Goal: Transaction & Acquisition: Download file/media

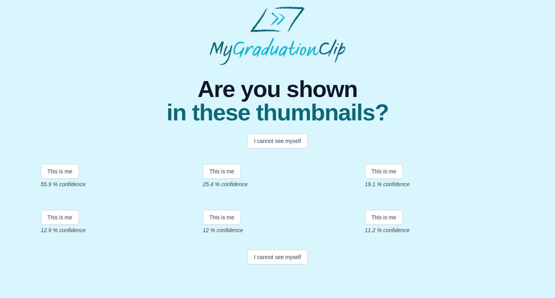
scroll to position [86, 0]
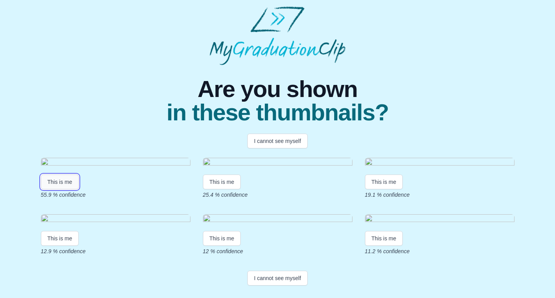
click at [62, 174] on button "This is me" at bounding box center [60, 181] width 38 height 15
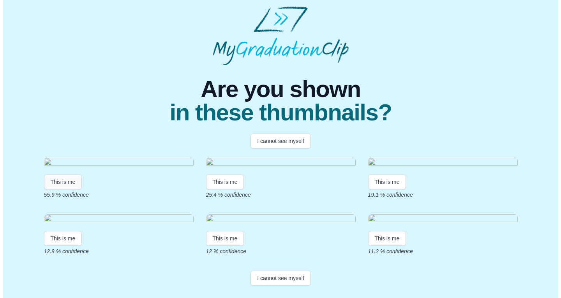
scroll to position [0, 0]
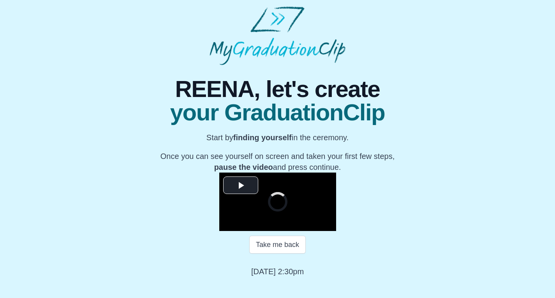
scroll to position [83, 0]
click at [241, 185] on span "Video Player" at bounding box center [241, 185] width 0 height 0
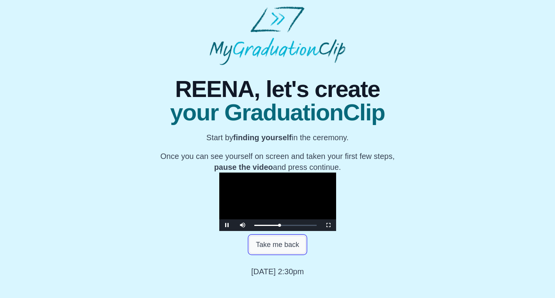
click at [287, 253] on button "Take me back" at bounding box center [277, 245] width 56 height 18
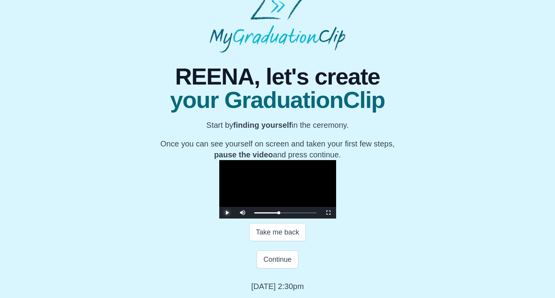
click at [227, 213] on span "Video Player" at bounding box center [227, 213] width 0 height 0
click at [281, 268] on button "Continue" at bounding box center [277, 259] width 41 height 18
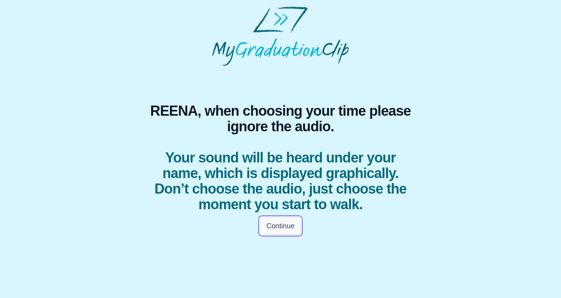
click at [289, 235] on button "Continue" at bounding box center [280, 226] width 41 height 18
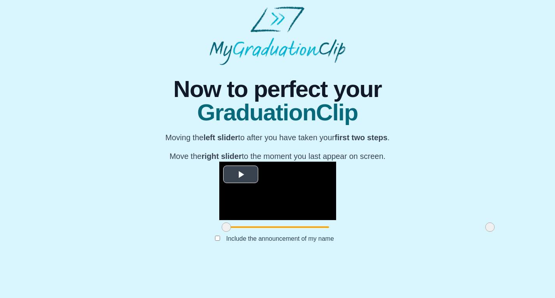
scroll to position [65, 0]
click at [241, 174] on span "Video Player" at bounding box center [241, 174] width 0 height 0
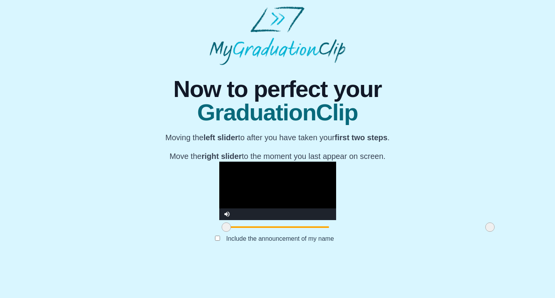
click at [485, 232] on span at bounding box center [489, 226] width 9 height 9
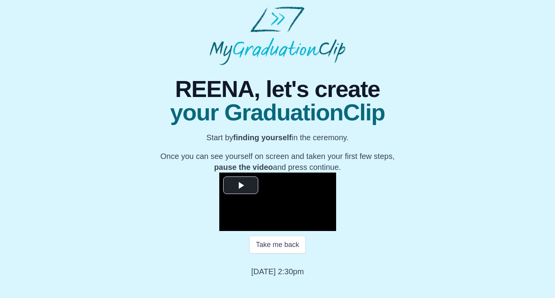
scroll to position [83, 0]
click at [241, 185] on span "Video Player" at bounding box center [241, 185] width 0 height 0
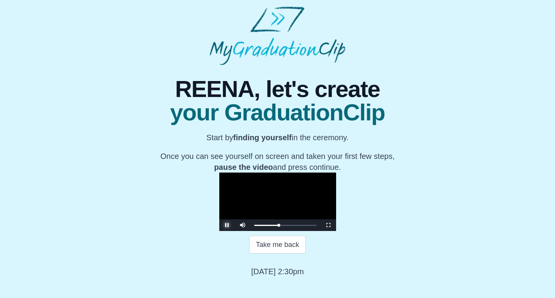
click at [227, 225] on span "Video Player" at bounding box center [227, 225] width 0 height 0
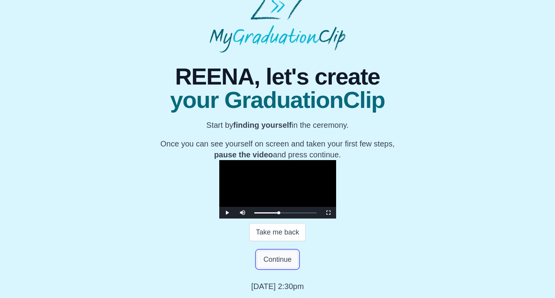
click at [283, 268] on button "Continue" at bounding box center [277, 259] width 41 height 18
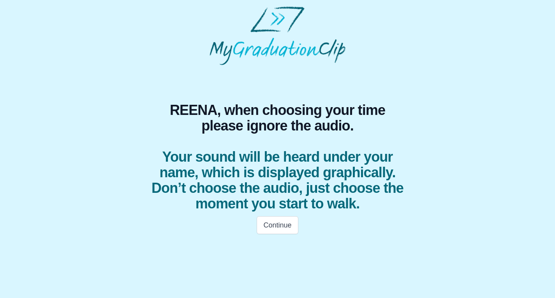
scroll to position [0, 0]
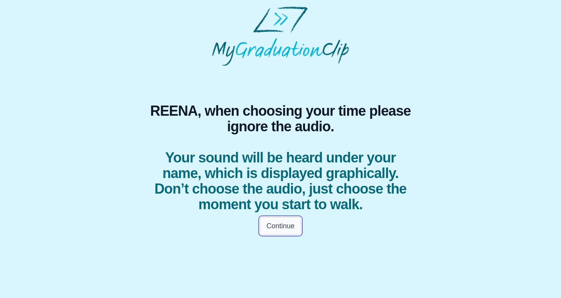
click at [283, 235] on button "Continue" at bounding box center [280, 226] width 41 height 18
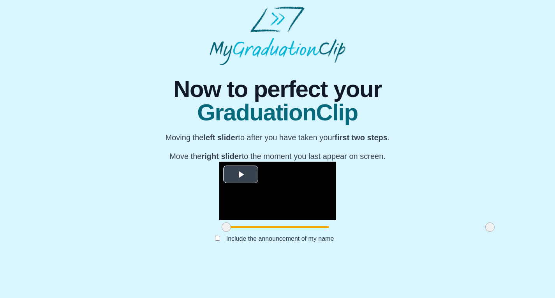
scroll to position [65, 0]
click at [241, 174] on span "Video Player" at bounding box center [241, 174] width 0 height 0
click at [219, 234] on div at bounding box center [226, 227] width 14 height 14
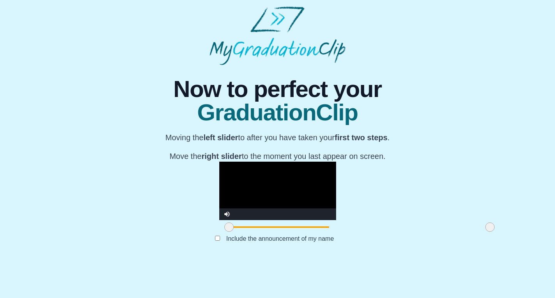
click at [224, 232] on span at bounding box center [228, 226] width 9 height 9
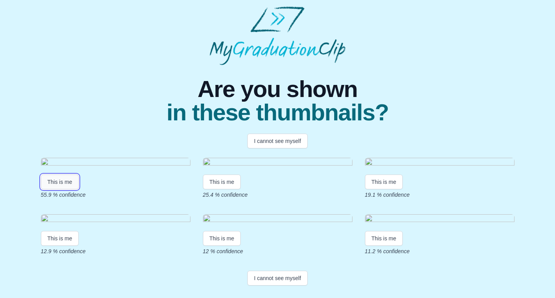
click at [67, 189] on button "This is me" at bounding box center [60, 181] width 38 height 15
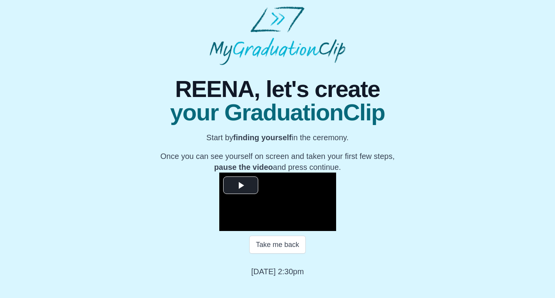
scroll to position [83, 0]
click at [241, 185] on span "Video Player" at bounding box center [241, 185] width 0 height 0
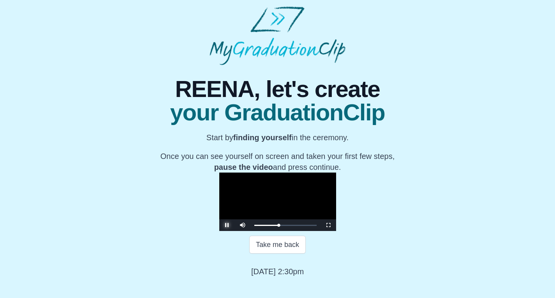
click at [227, 225] on span "Video Player" at bounding box center [227, 225] width 0 height 0
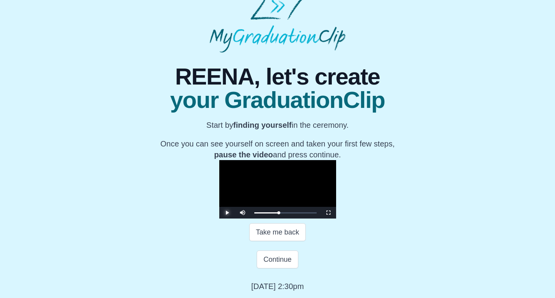
click at [227, 213] on span "Video Player" at bounding box center [227, 213] width 0 height 0
click at [283, 268] on button "Continue" at bounding box center [277, 259] width 41 height 18
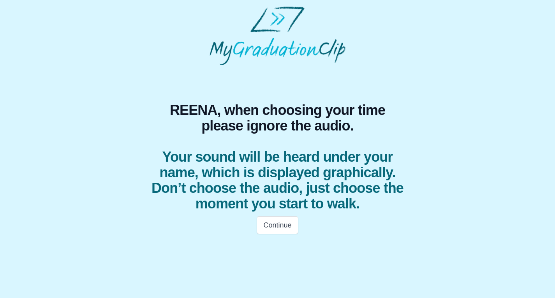
scroll to position [0, 0]
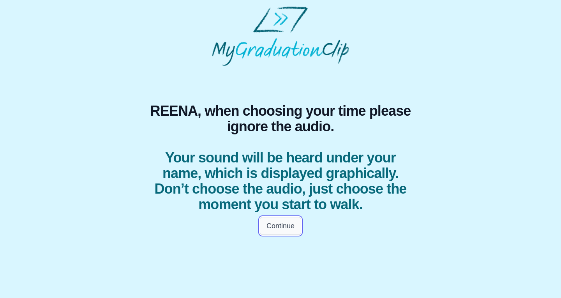
click at [286, 235] on button "Continue" at bounding box center [280, 226] width 41 height 18
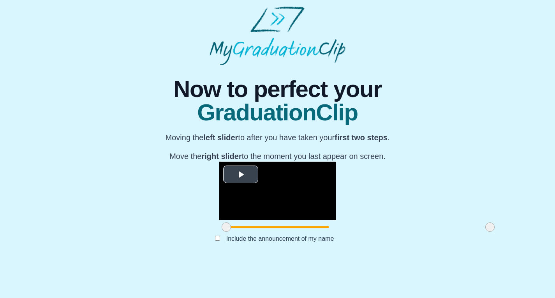
scroll to position [65, 0]
click at [241, 174] on span "Video Player" at bounding box center [241, 174] width 0 height 0
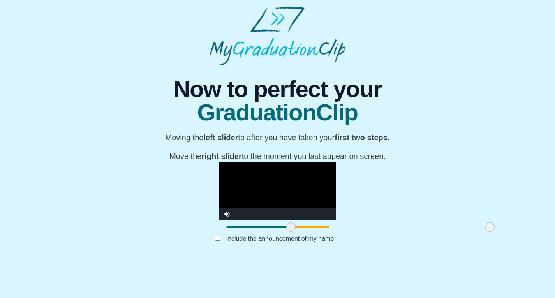
drag, startPoint x: 146, startPoint y: 260, endPoint x: 210, endPoint y: 262, distance: 64.6
click at [286, 232] on span at bounding box center [290, 226] width 9 height 9
drag, startPoint x: 410, startPoint y: 260, endPoint x: 349, endPoint y: 260, distance: 60.7
click at [424, 232] on span at bounding box center [428, 226] width 9 height 9
click at [280, 258] on button "Submit" at bounding box center [277, 250] width 30 height 15
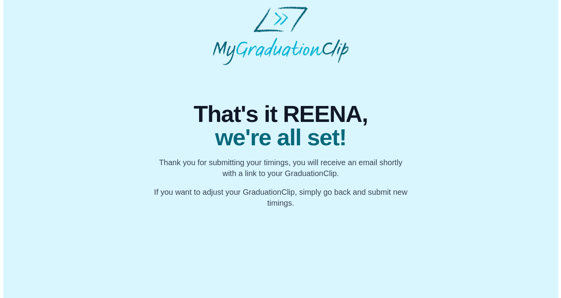
scroll to position [0, 0]
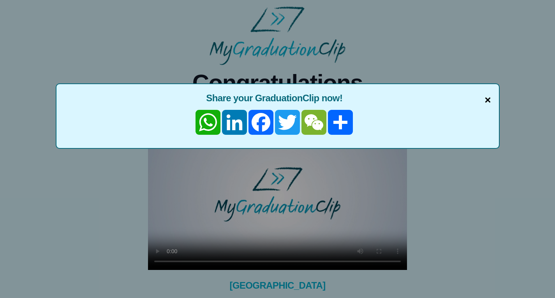
click at [485, 100] on span "×" at bounding box center [487, 100] width 6 height 16
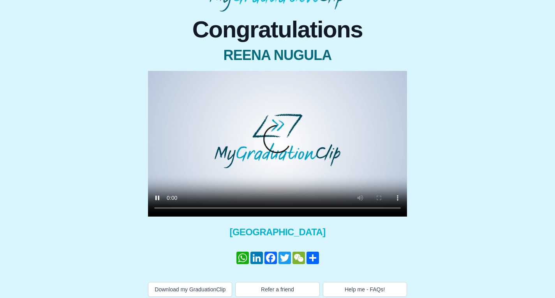
scroll to position [55, 0]
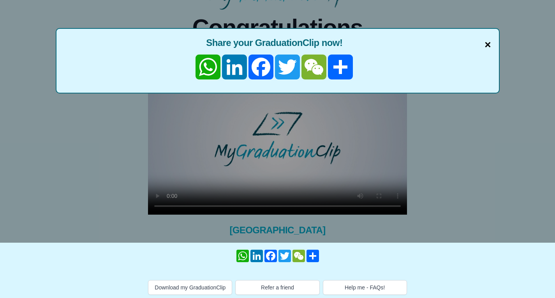
click at [487, 47] on span "×" at bounding box center [487, 45] width 6 height 16
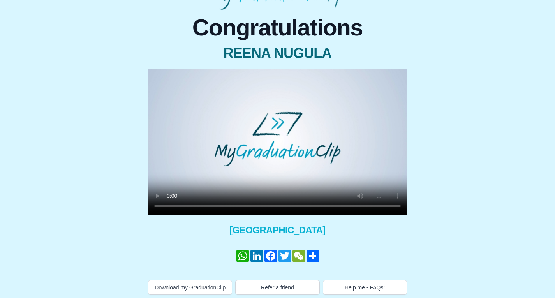
scroll to position [58, 0]
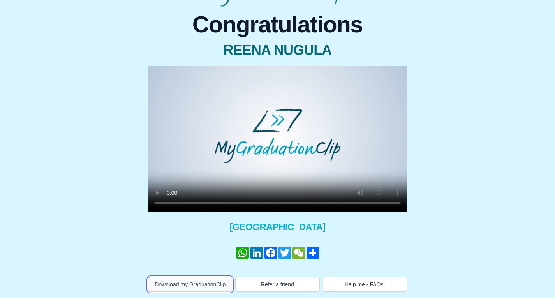
click at [208, 283] on button "Download my GraduationClip" at bounding box center [190, 284] width 84 height 15
click at [192, 284] on button "Download my GraduationClip" at bounding box center [190, 284] width 84 height 15
click at [201, 280] on button "Download my GraduationClip" at bounding box center [190, 284] width 84 height 15
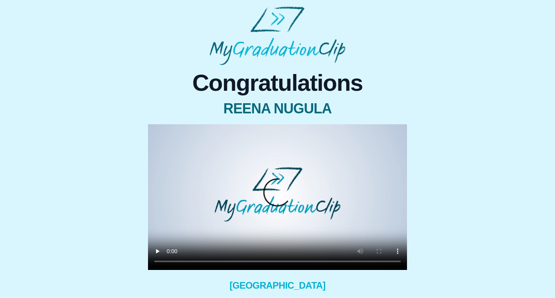
scroll to position [58, 0]
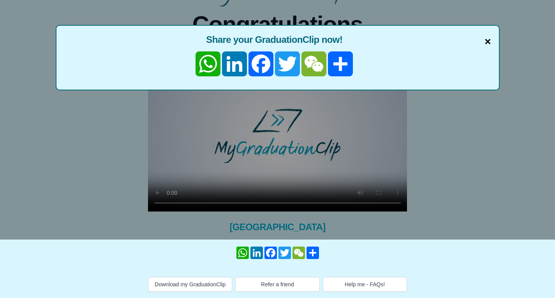
click at [489, 41] on span "×" at bounding box center [487, 41] width 6 height 16
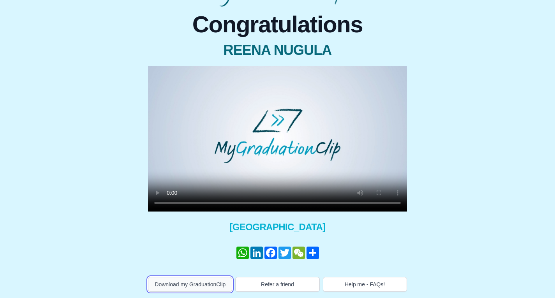
click at [191, 284] on button "Download my GraduationClip" at bounding box center [190, 284] width 84 height 15
